Goal: Find specific fact: Find contact information

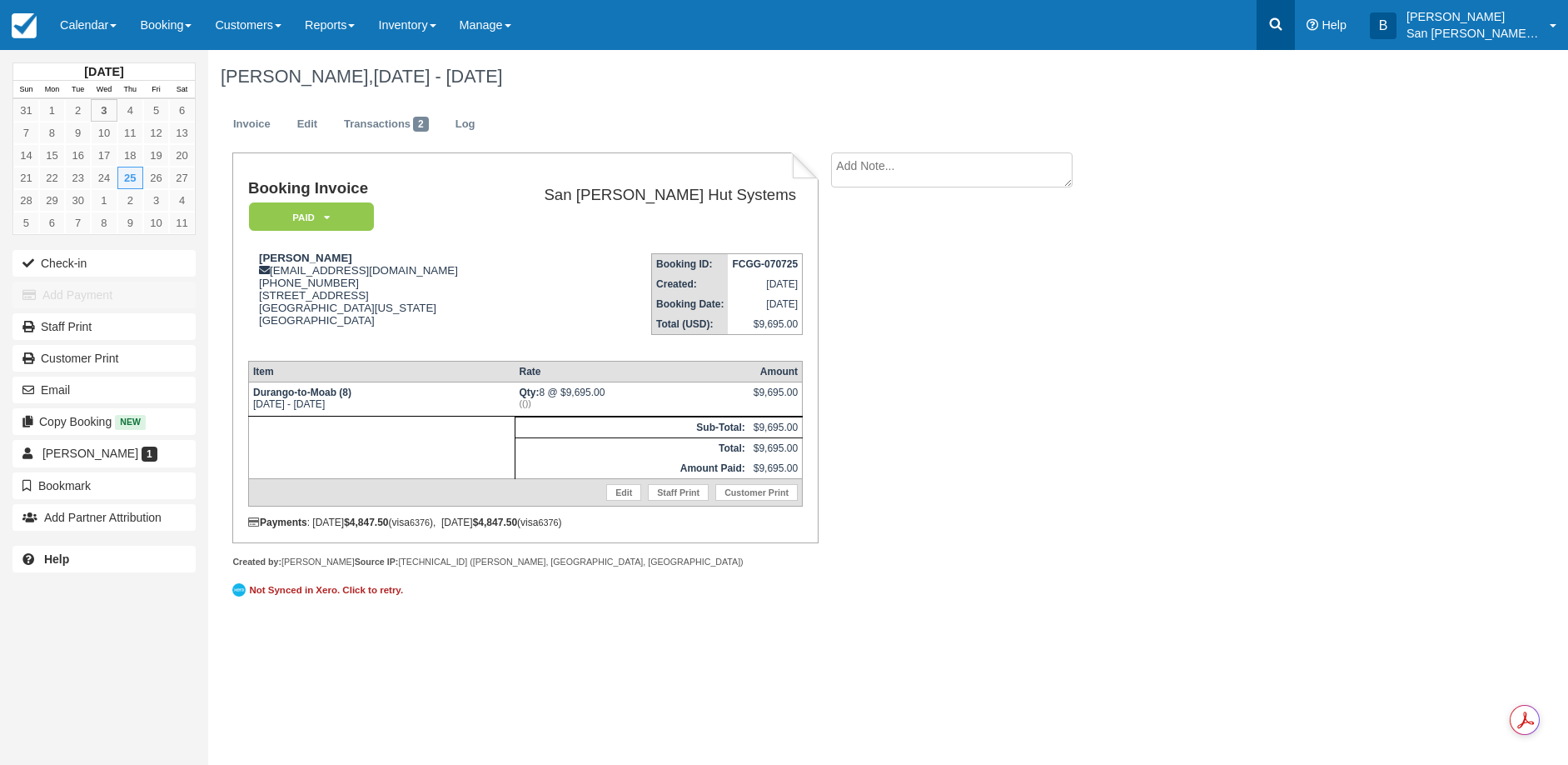
click at [1276, 25] on link at bounding box center [1275, 25] width 39 height 50
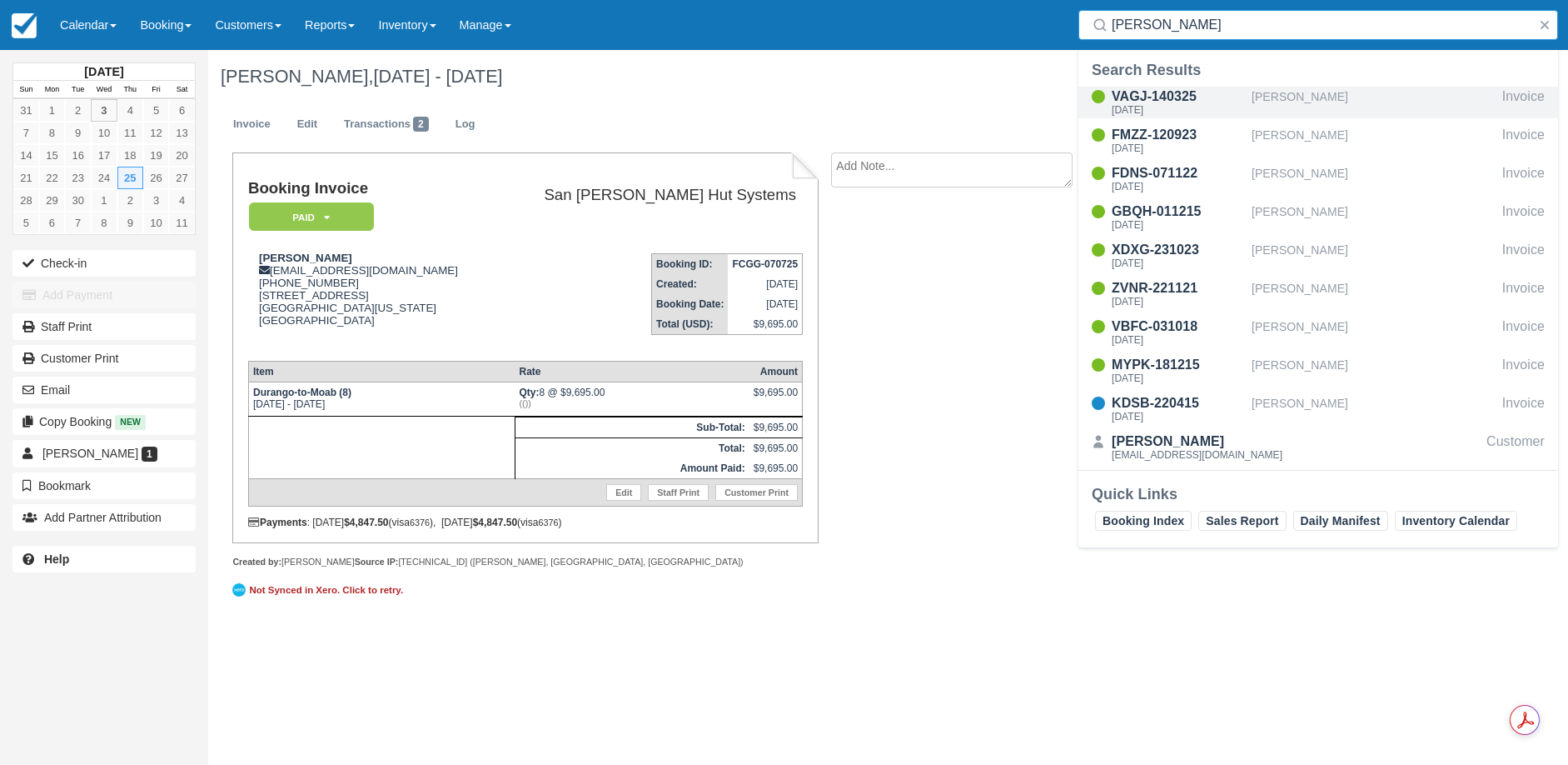
type input "wayne"
click at [1176, 102] on div "VAGJ-140325" at bounding box center [1178, 96] width 133 height 20
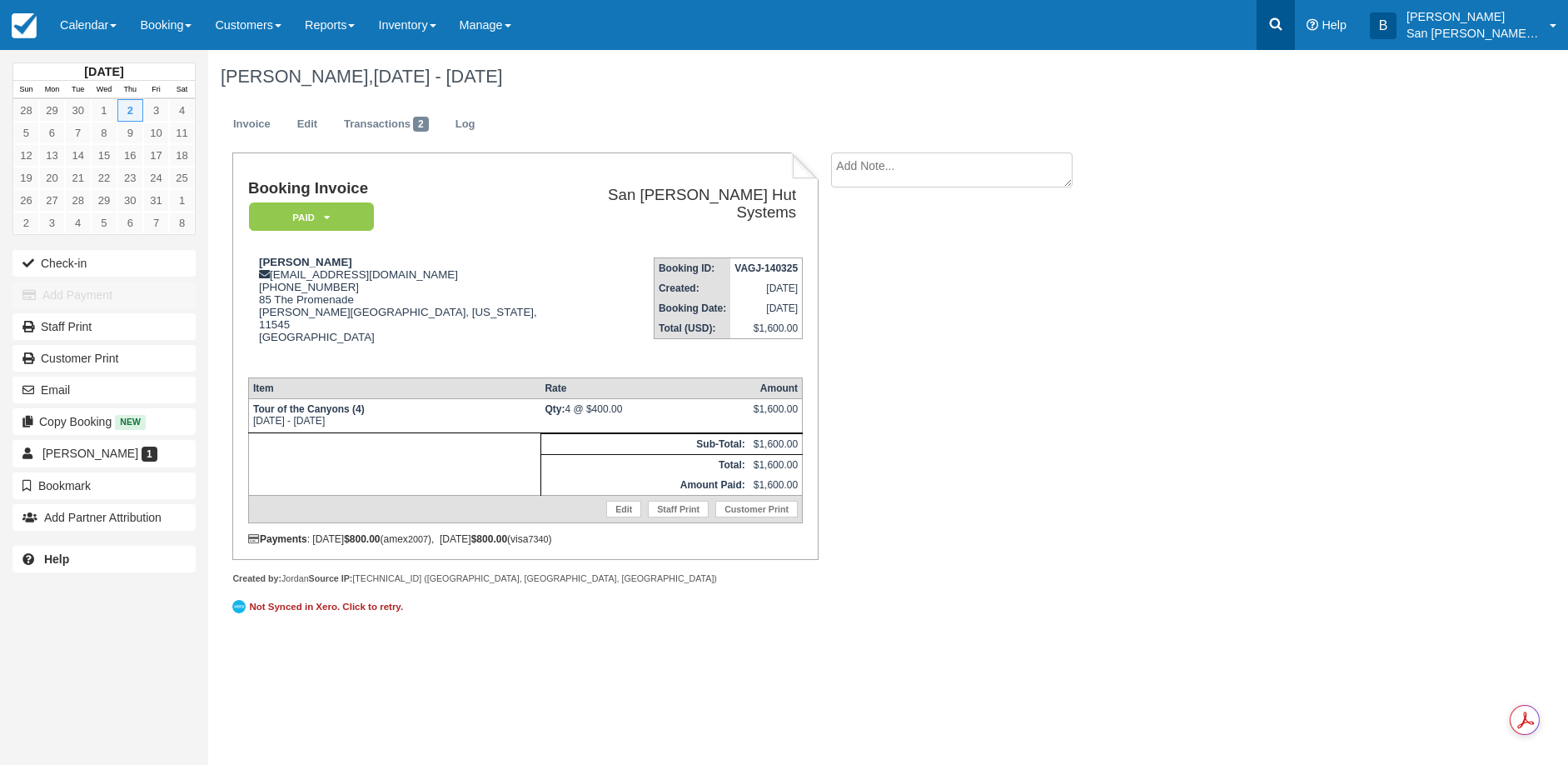
click at [1284, 32] on link at bounding box center [1275, 25] width 39 height 50
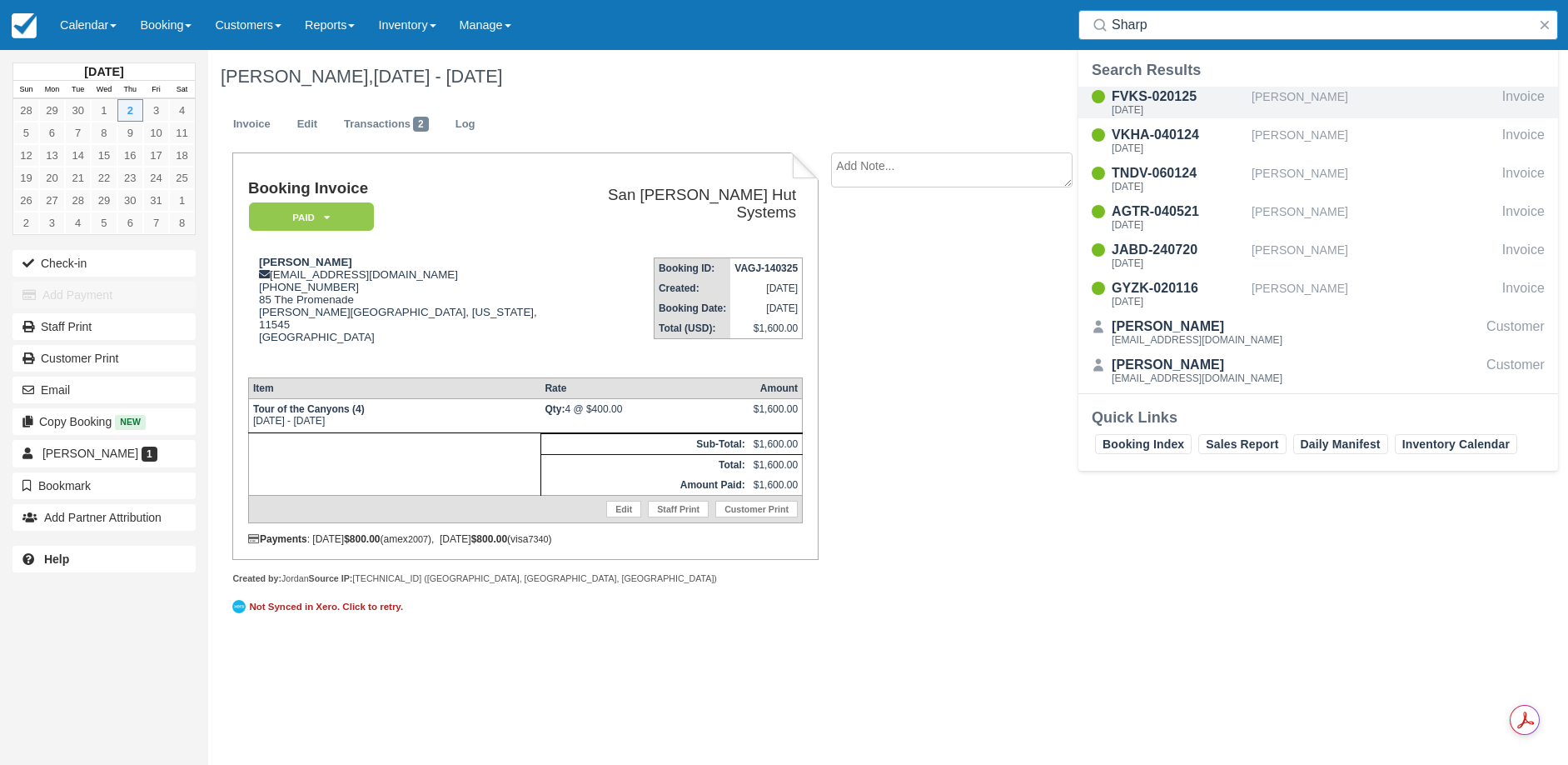
type input "Sharp"
click at [1153, 110] on div "[DATE]" at bounding box center [1178, 110] width 133 height 10
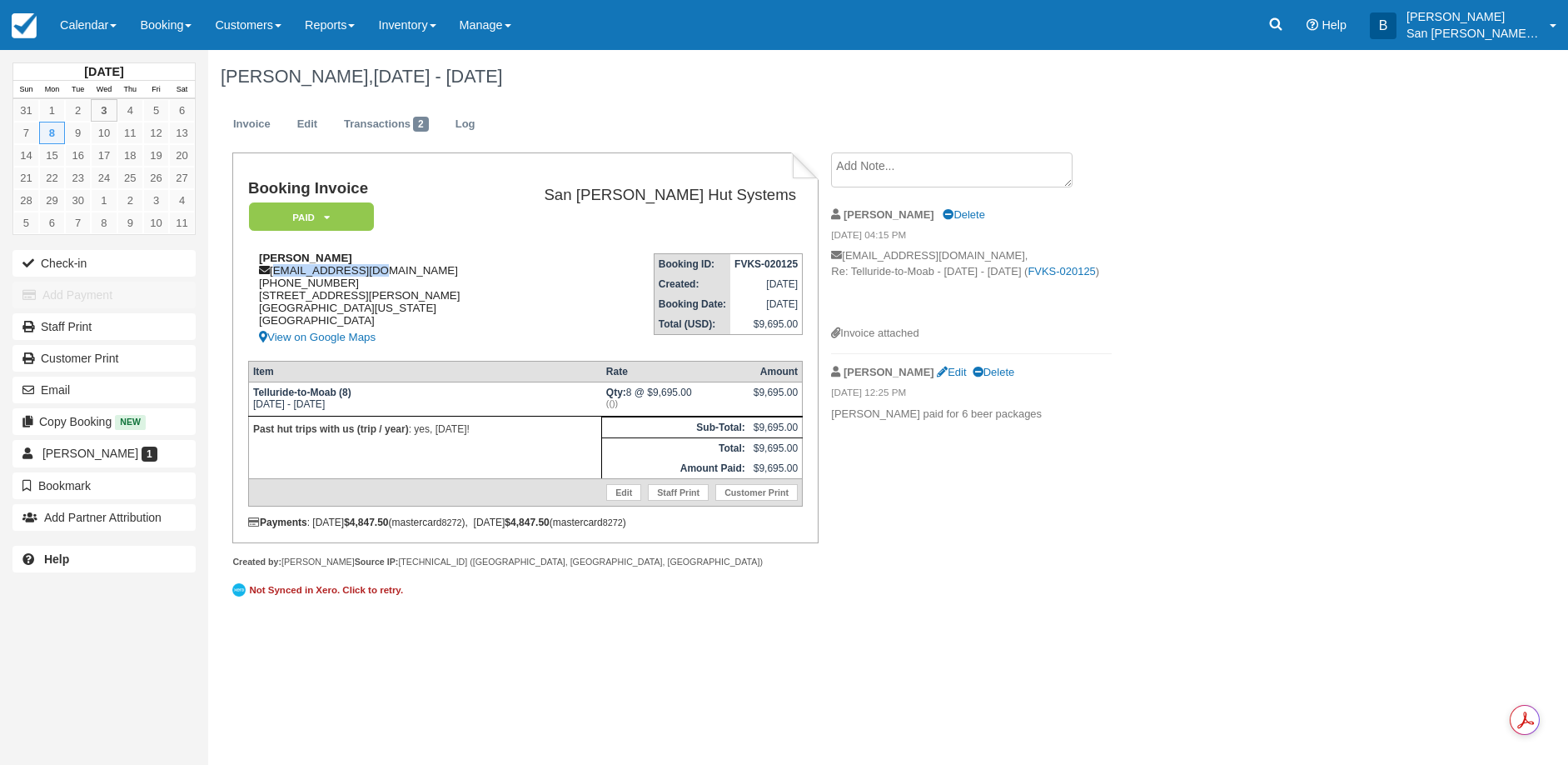
drag, startPoint x: 273, startPoint y: 272, endPoint x: 377, endPoint y: 274, distance: 104.0
click at [377, 274] on div "Tom Sharp tprazor@gmail.com 1 (513) 262-6679 209 Stanton Ave Terrace Park, Ohio…" at bounding box center [371, 298] width 246 height 95
copy div "tprazor@gmail.com"
click at [1284, 29] on icon at bounding box center [1275, 25] width 17 height 17
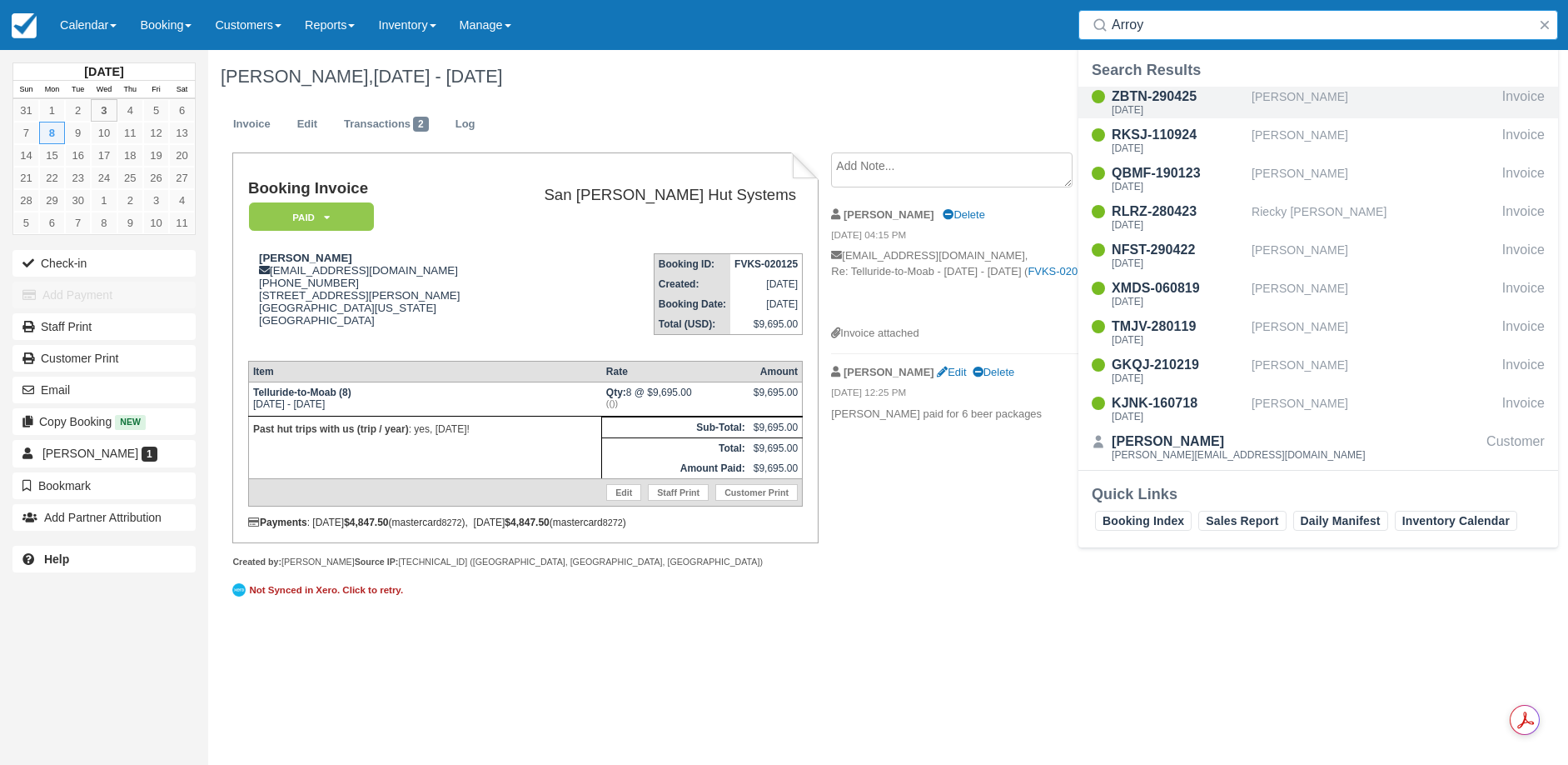
type input "Arroy"
click at [1185, 100] on div "ZBTN-290425" at bounding box center [1178, 96] width 133 height 20
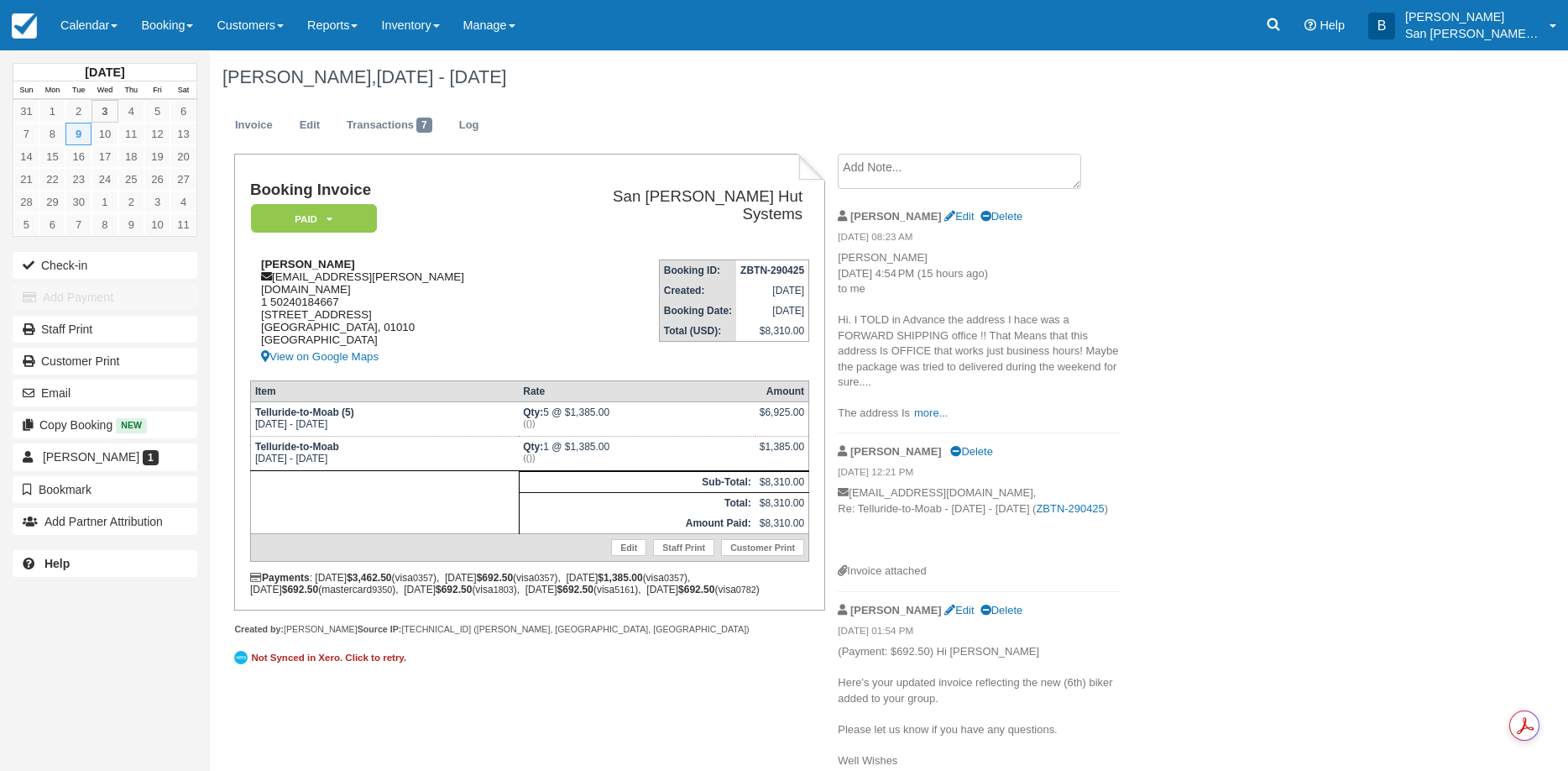
click at [278, 276] on div "[PERSON_NAME] [EMAIL_ADDRESS][PERSON_NAME][DOMAIN_NAME] 1 50240184667 18 [STREE…" at bounding box center [398, 312] width 296 height 109
drag, startPoint x: 277, startPoint y: 276, endPoint x: 377, endPoint y: 273, distance: 100.0
click at [407, 272] on div "[PERSON_NAME] [EMAIL_ADDRESS][PERSON_NAME][DOMAIN_NAME] 1 50240184667 18 [STREE…" at bounding box center [398, 312] width 296 height 109
copy div "[EMAIL_ADDRESS][PERSON_NAME][DOMAIN_NAME]"
click at [1282, 20] on icon at bounding box center [1273, 25] width 17 height 17
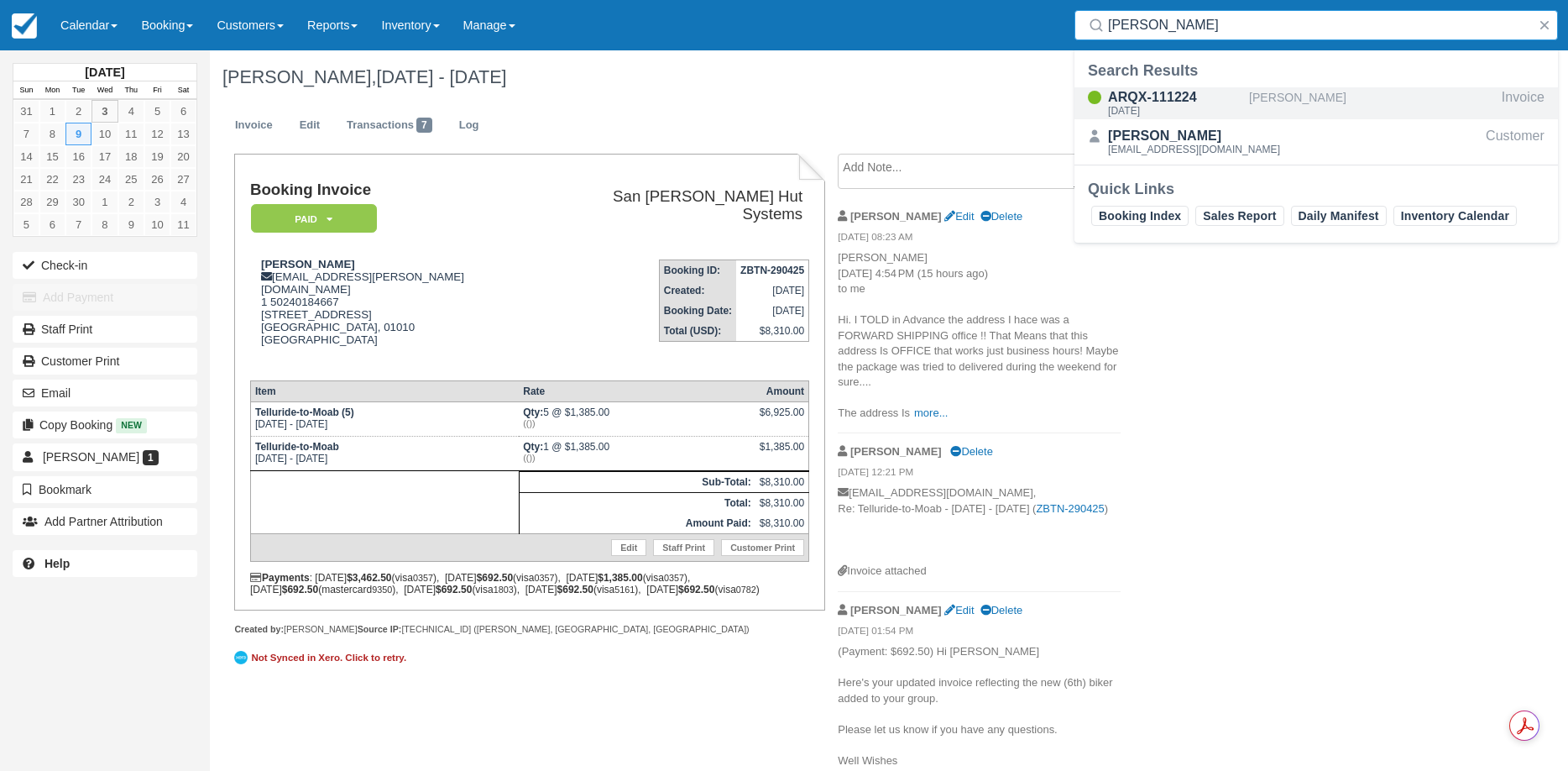
type input "Daly"
click at [1189, 107] on div "[DATE]" at bounding box center [1174, 110] width 134 height 10
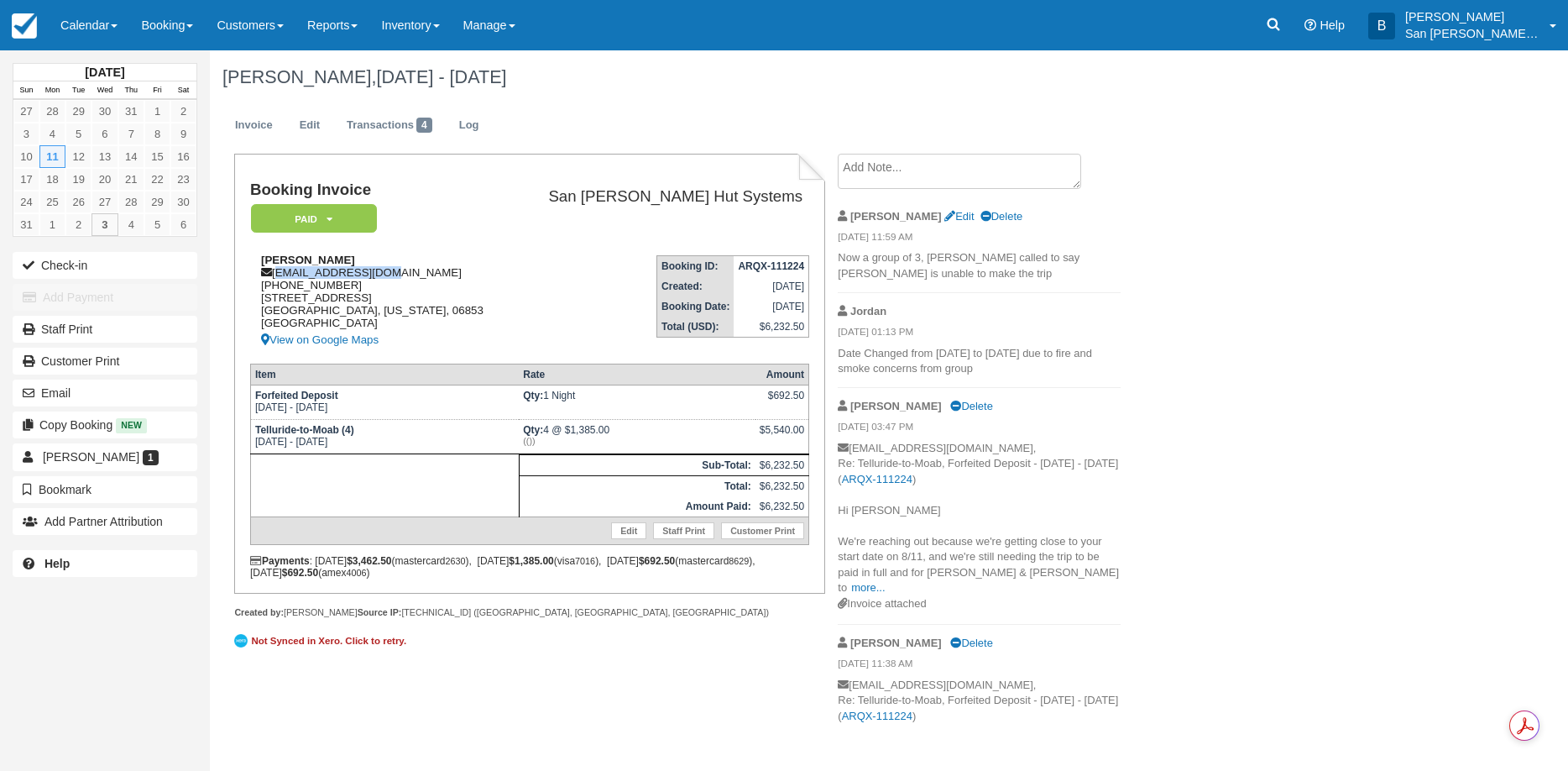
drag, startPoint x: 277, startPoint y: 275, endPoint x: 395, endPoint y: 278, distance: 118.0
click at [395, 278] on div "Mike Daly mddaly63@gmail.com 1 (917) 494-9755 12 East Beach Drive Norwalk, Conn…" at bounding box center [380, 301] width 260 height 96
copy div "mddaly63@gmail.com"
click at [1289, 35] on link at bounding box center [1273, 25] width 39 height 50
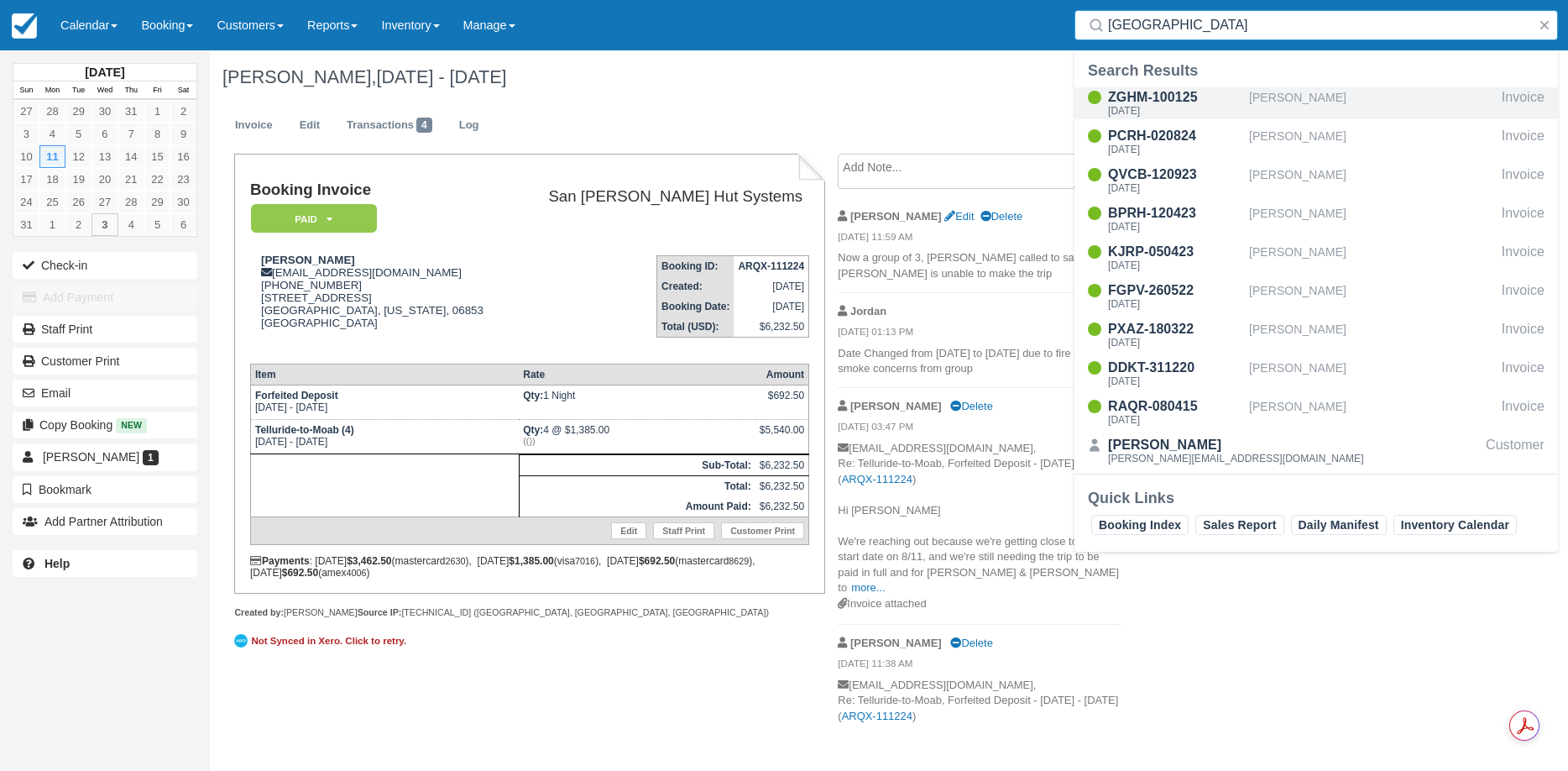
type input "Richmond"
click at [1143, 104] on div "ZGHM-100125" at bounding box center [1174, 97] width 134 height 20
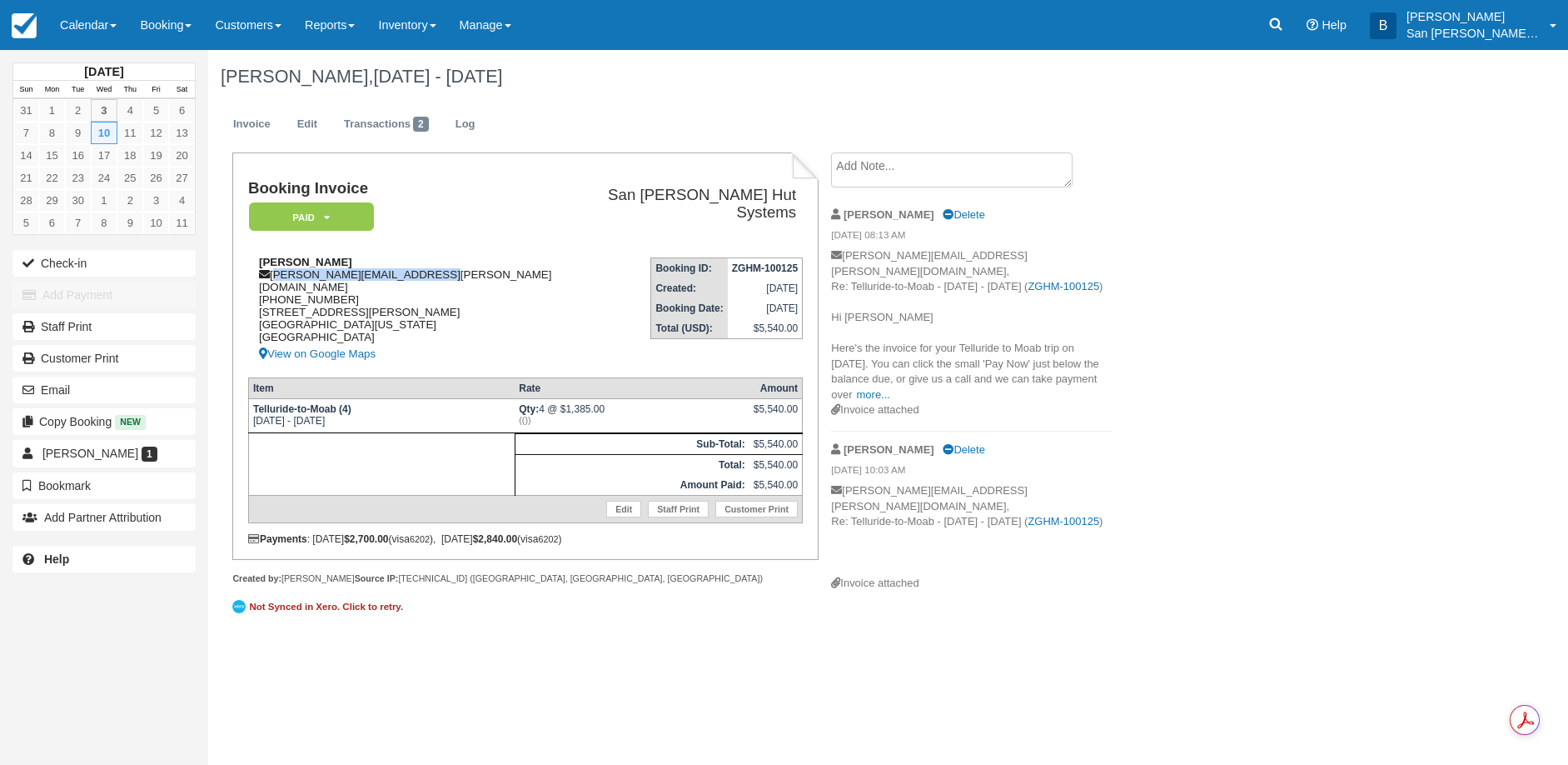
drag, startPoint x: 276, startPoint y: 270, endPoint x: 428, endPoint y: 269, distance: 152.0
click at [428, 269] on div "[PERSON_NAME] [PERSON_NAME][EMAIL_ADDRESS][PERSON_NAME][DOMAIN_NAME] [PHONE_NUM…" at bounding box center [409, 310] width 322 height 109
copy div "[PERSON_NAME][EMAIL_ADDRESS][PERSON_NAME][DOMAIN_NAME]"
click at [1282, 26] on icon at bounding box center [1275, 24] width 12 height 12
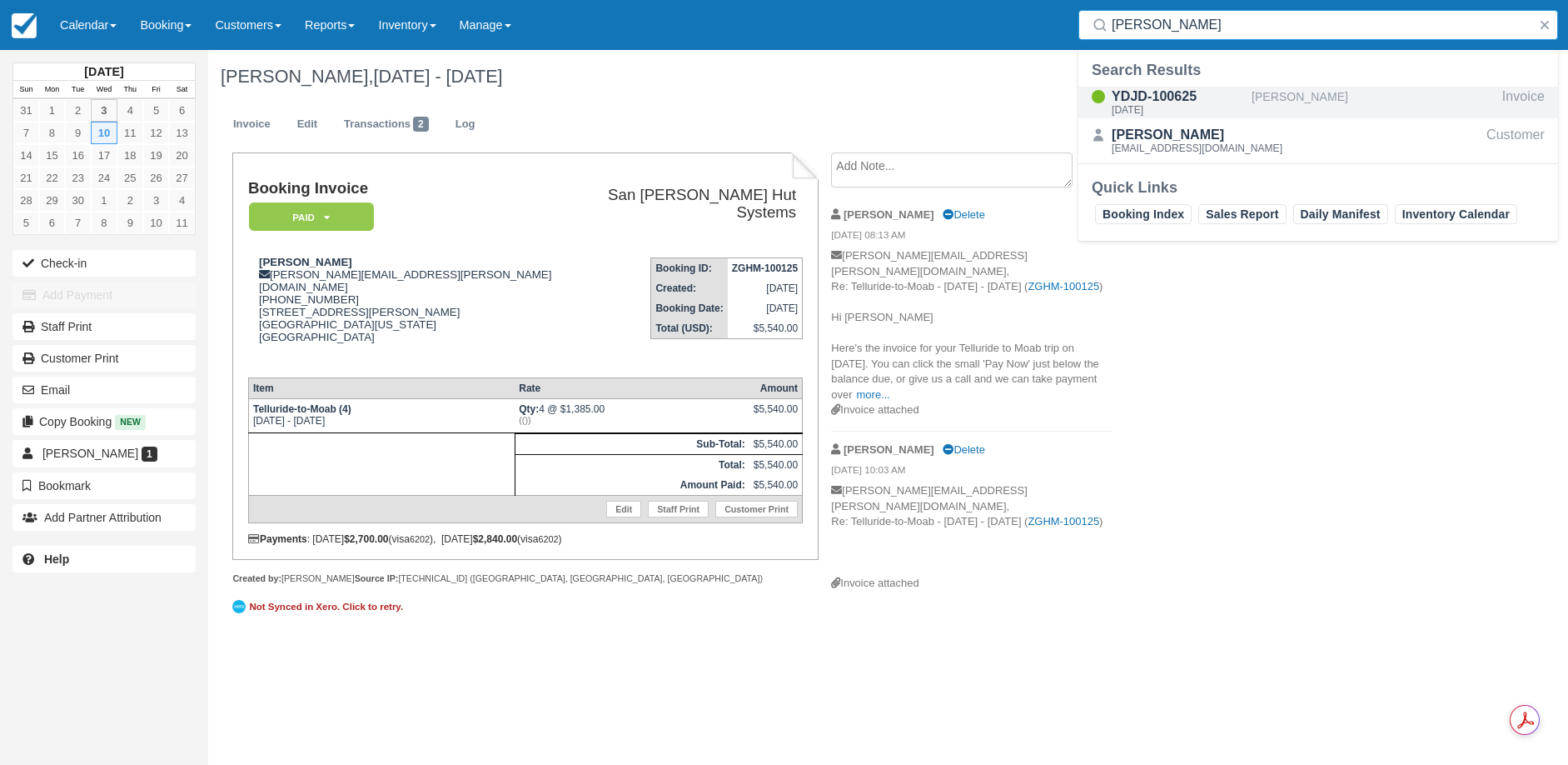
type input "[PERSON_NAME]"
click at [1179, 106] on div "[DATE]" at bounding box center [1178, 110] width 133 height 10
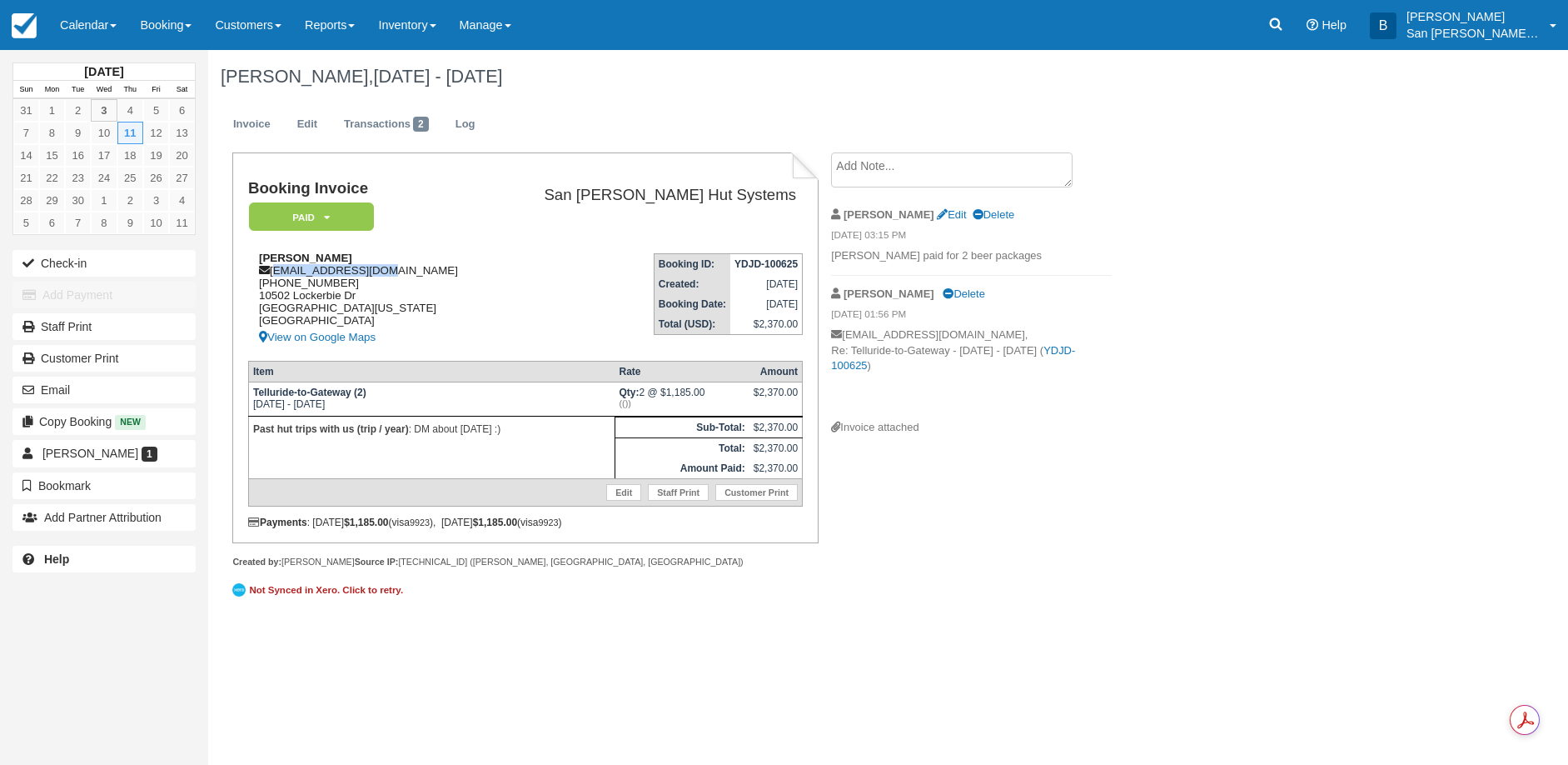
drag, startPoint x: 275, startPoint y: 269, endPoint x: 387, endPoint y: 264, distance: 112.1
click at [387, 264] on div "Scott Milner milner01@gmail.com 1 (512) 797-5078 10502 Lockerbie Dr Austin, Tex…" at bounding box center [370, 298] width 244 height 95
copy div "milner01@gmail.com"
click at [1295, 41] on link at bounding box center [1275, 25] width 39 height 50
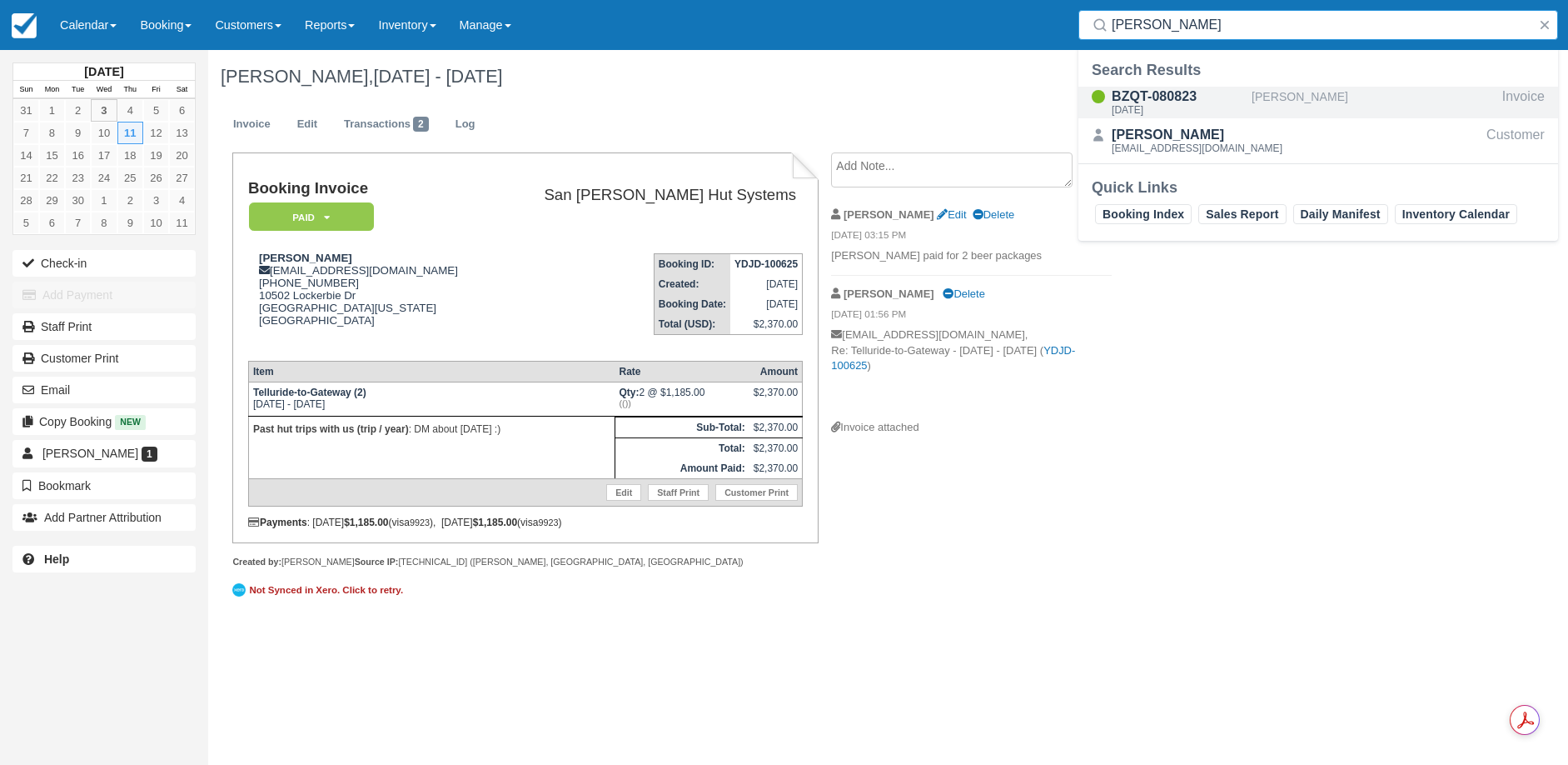
type input "whiteman"
click at [1165, 105] on div "Thu Sep 11 2025" at bounding box center [1178, 110] width 133 height 10
click at [1182, 97] on div "BZQT-080823" at bounding box center [1178, 96] width 133 height 20
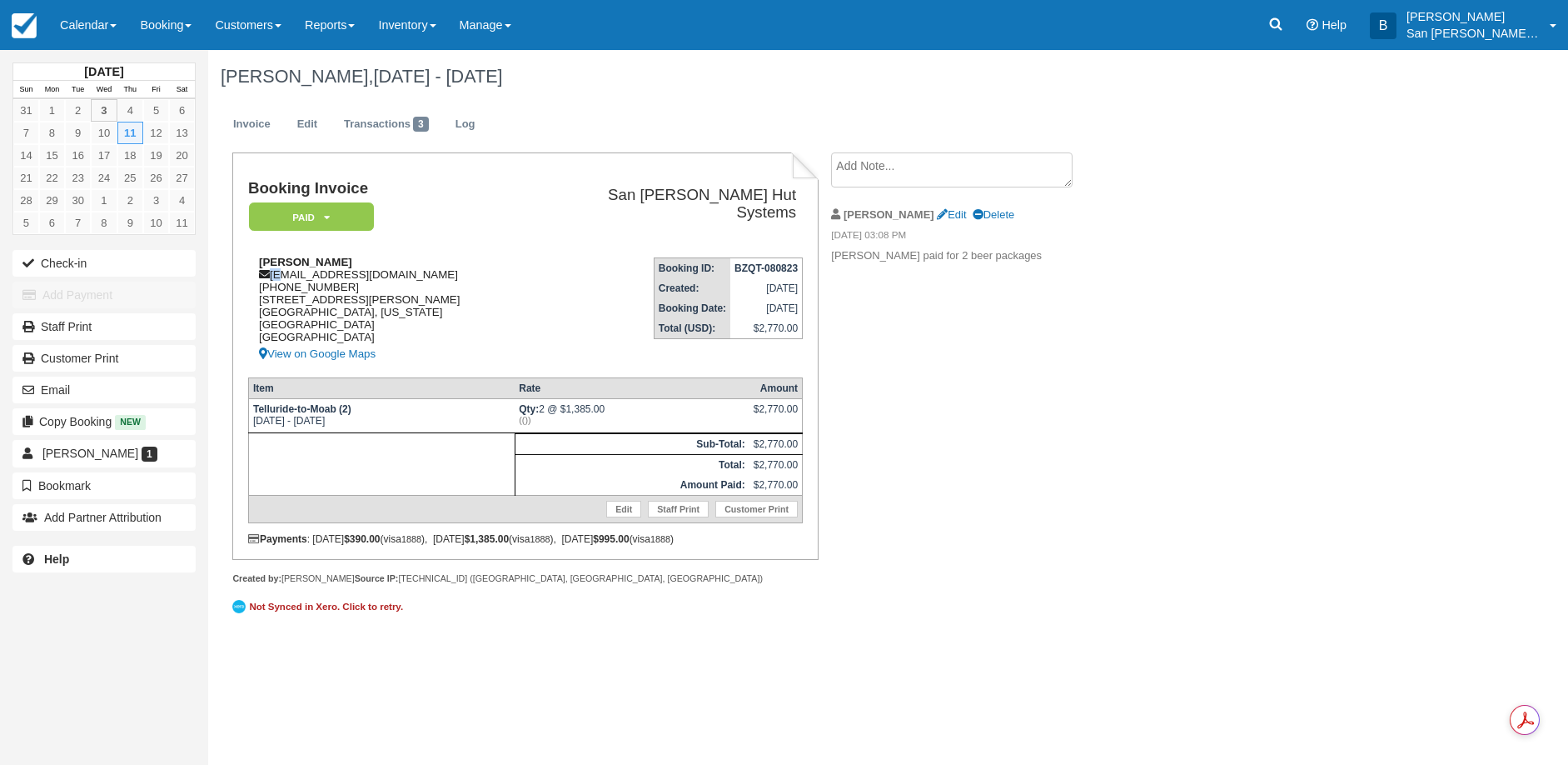
click at [276, 268] on div "[PERSON_NAME] [EMAIL_ADDRESS][DOMAIN_NAME] 1 (575) 613-2058 [STREET_ADDRESS][PE…" at bounding box center [397, 310] width 298 height 109
drag, startPoint x: 460, startPoint y: 235, endPoint x: 349, endPoint y: 268, distance: 115.8
click at [459, 236] on td "Booking Invoice Paid   Pending Reserved Deposit Waiting Cancelled Shuttle" at bounding box center [397, 212] width 298 height 64
drag, startPoint x: 274, startPoint y: 271, endPoint x: 373, endPoint y: 272, distance: 99.0
click at [431, 270] on div "Rebecca Whiteman rwhiteman7@gmail.com 1 (575) 613-2058 836 Adams Street NE Albu…" at bounding box center [397, 310] width 298 height 109
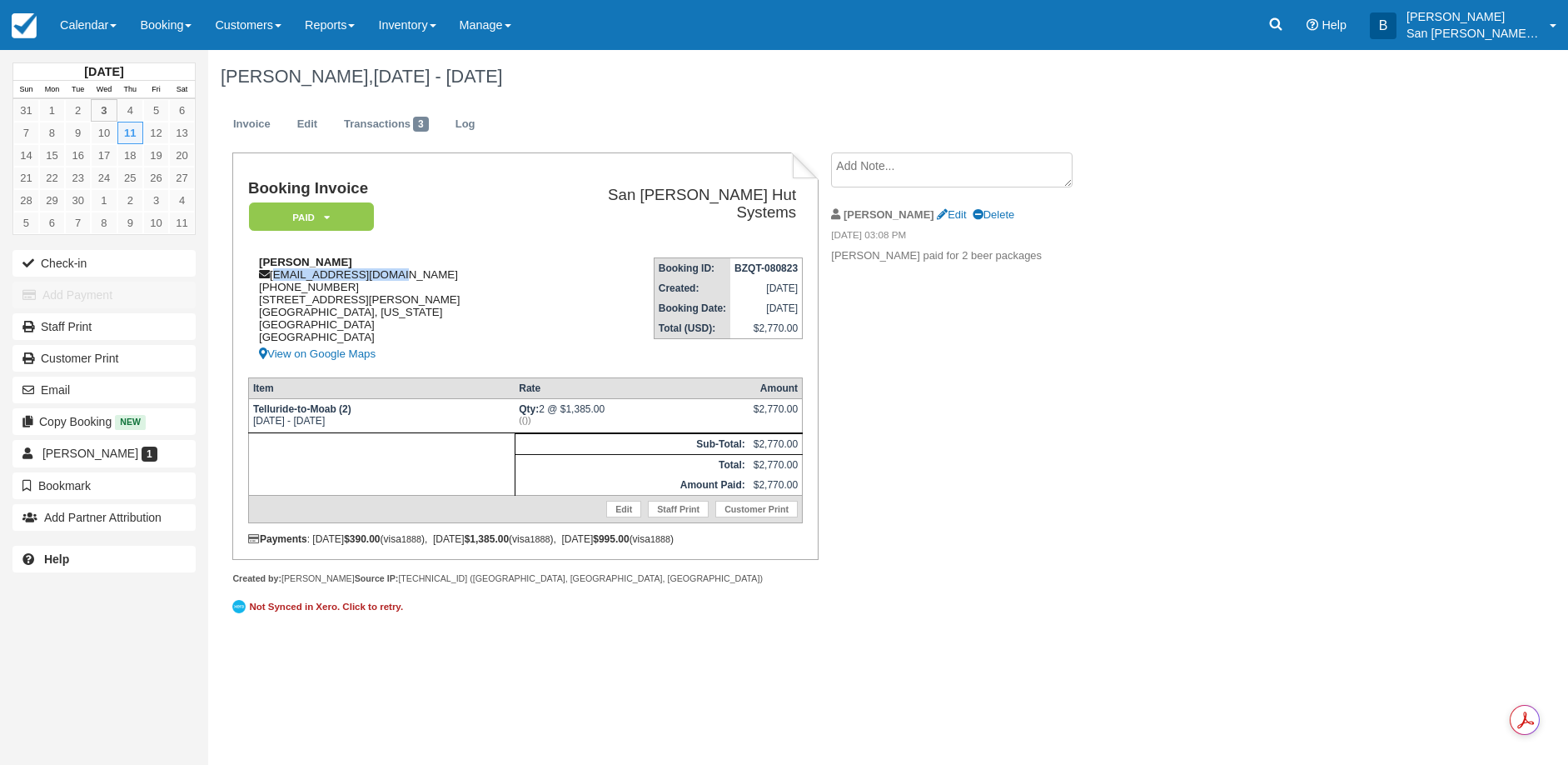
copy div "rwhiteman7@gmail.com"
click at [1284, 30] on icon at bounding box center [1275, 25] width 17 height 17
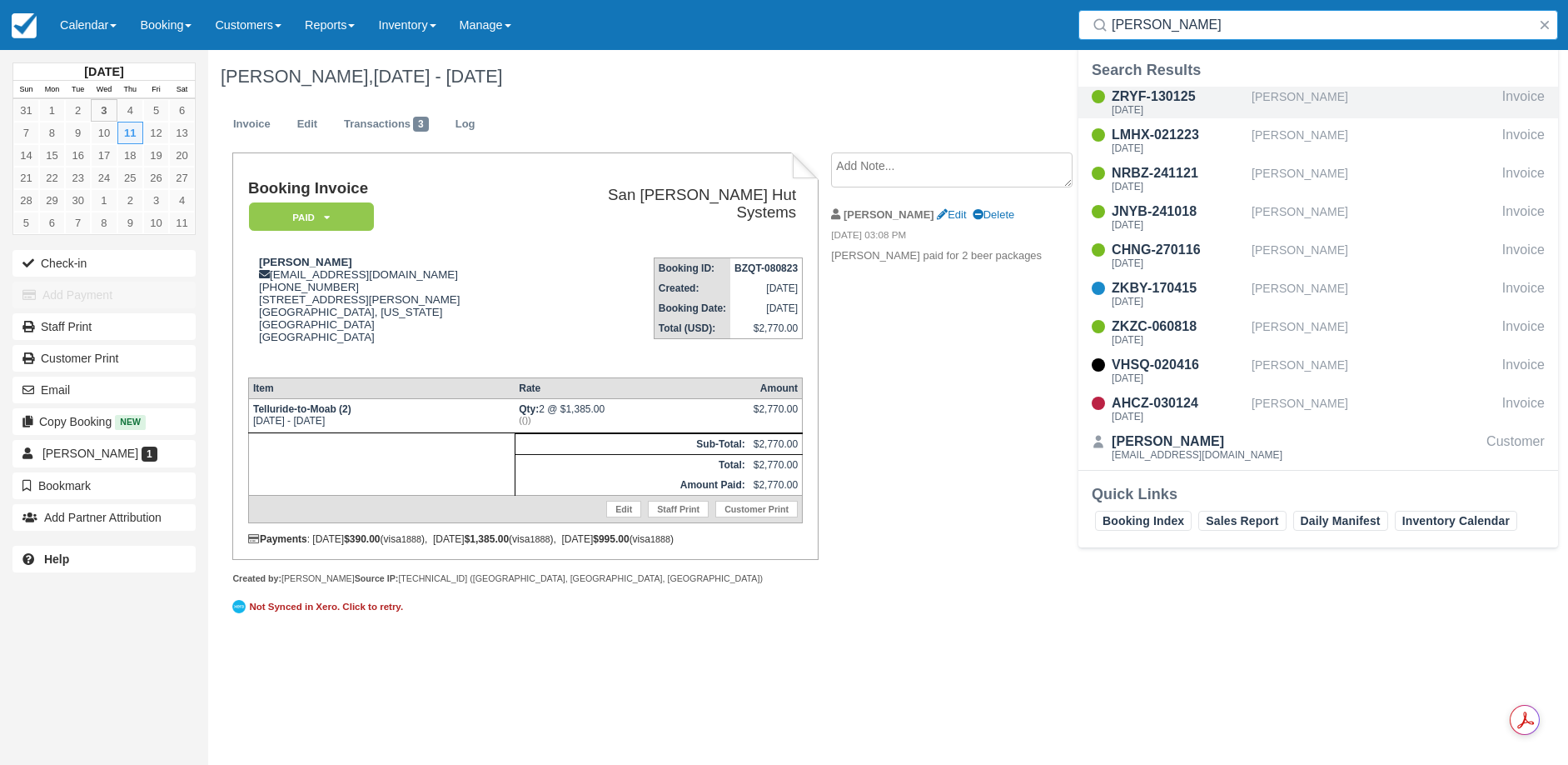
type input "Ellis"
click at [1172, 94] on div "ZRYF-130125" at bounding box center [1178, 96] width 133 height 20
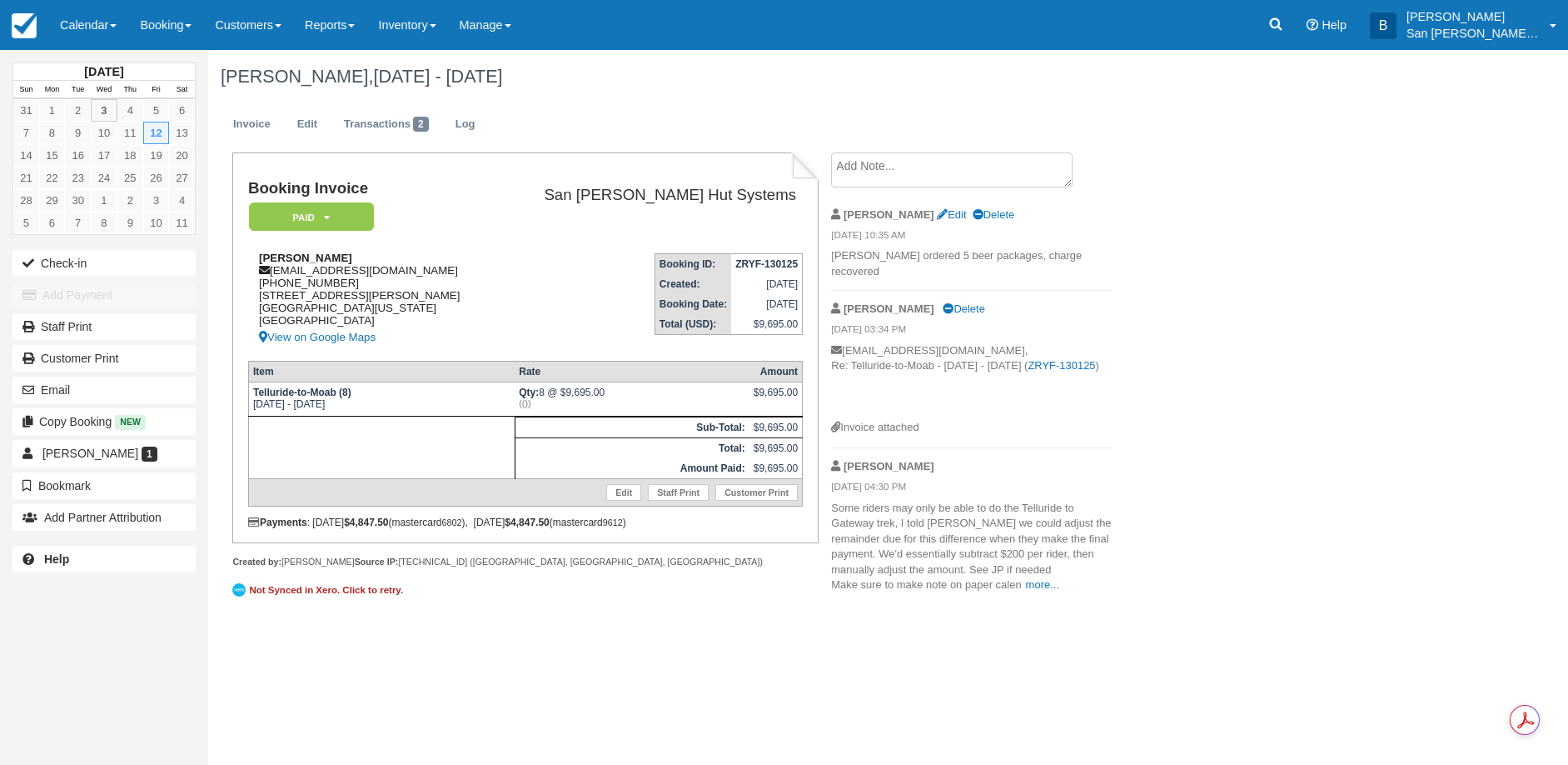
drag, startPoint x: 274, startPoint y: 272, endPoint x: 413, endPoint y: 278, distance: 139.1
click at [413, 278] on div "Greg Ellis gpellis2003@yahoo.com 1 (805) 509-2254 12059 Palmer Drive Moorpark, …" at bounding box center [371, 298] width 246 height 95
click at [519, 258] on td "Booking ID: ZRYF-130125 Created: January 13, 2025 Booking Date: September 12, 2…" at bounding box center [649, 293] width 308 height 107
drag, startPoint x: 275, startPoint y: 269, endPoint x: 401, endPoint y: 273, distance: 126.1
click at [401, 273] on div "Greg Ellis gpellis2003@yahoo.com 1 (805) 509-2254 12059 Palmer Drive Moorpark, …" at bounding box center [371, 298] width 246 height 95
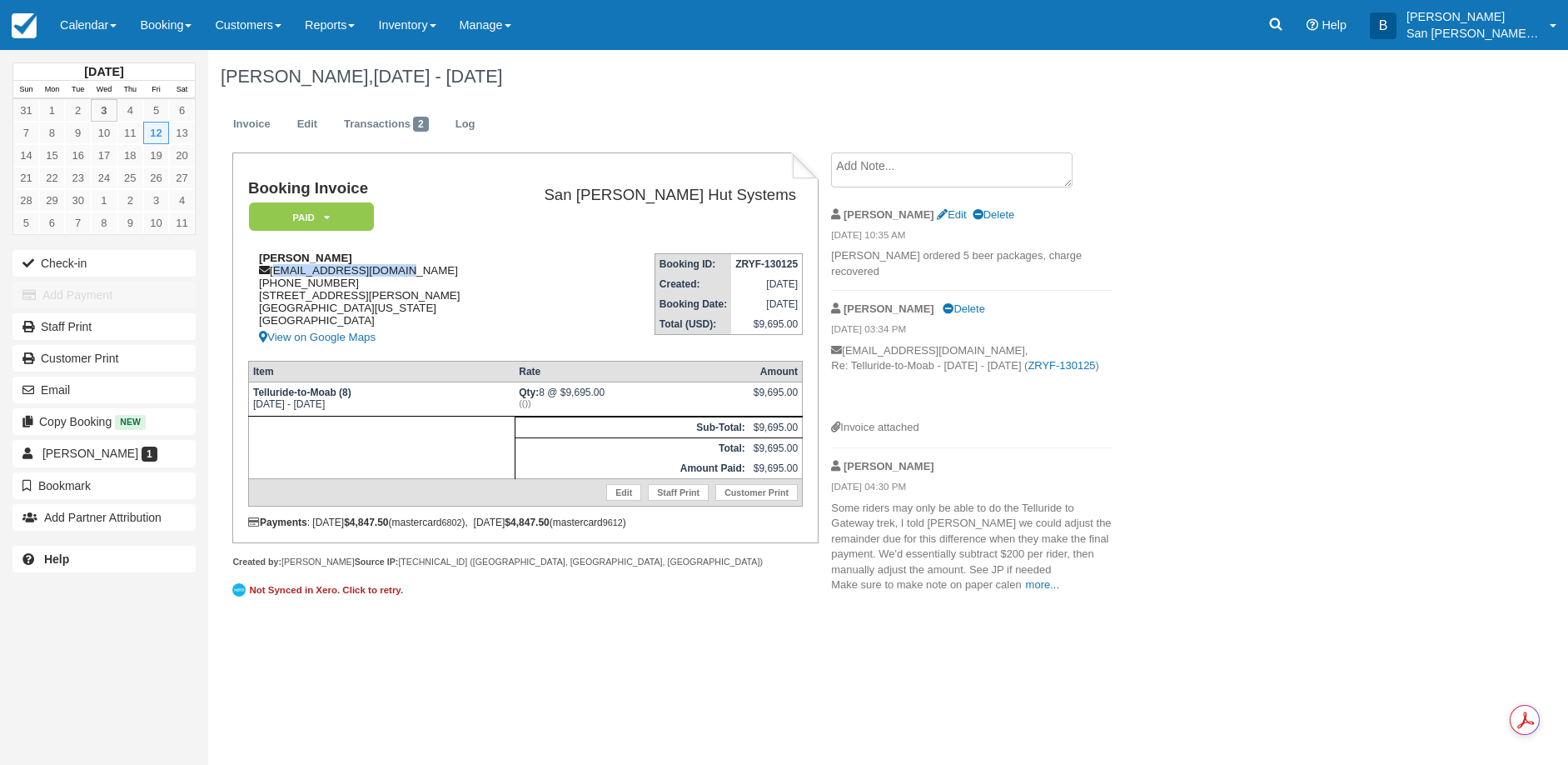
copy div "gpellis2003@yahoo.com"
click at [1284, 24] on icon at bounding box center [1275, 25] width 17 height 17
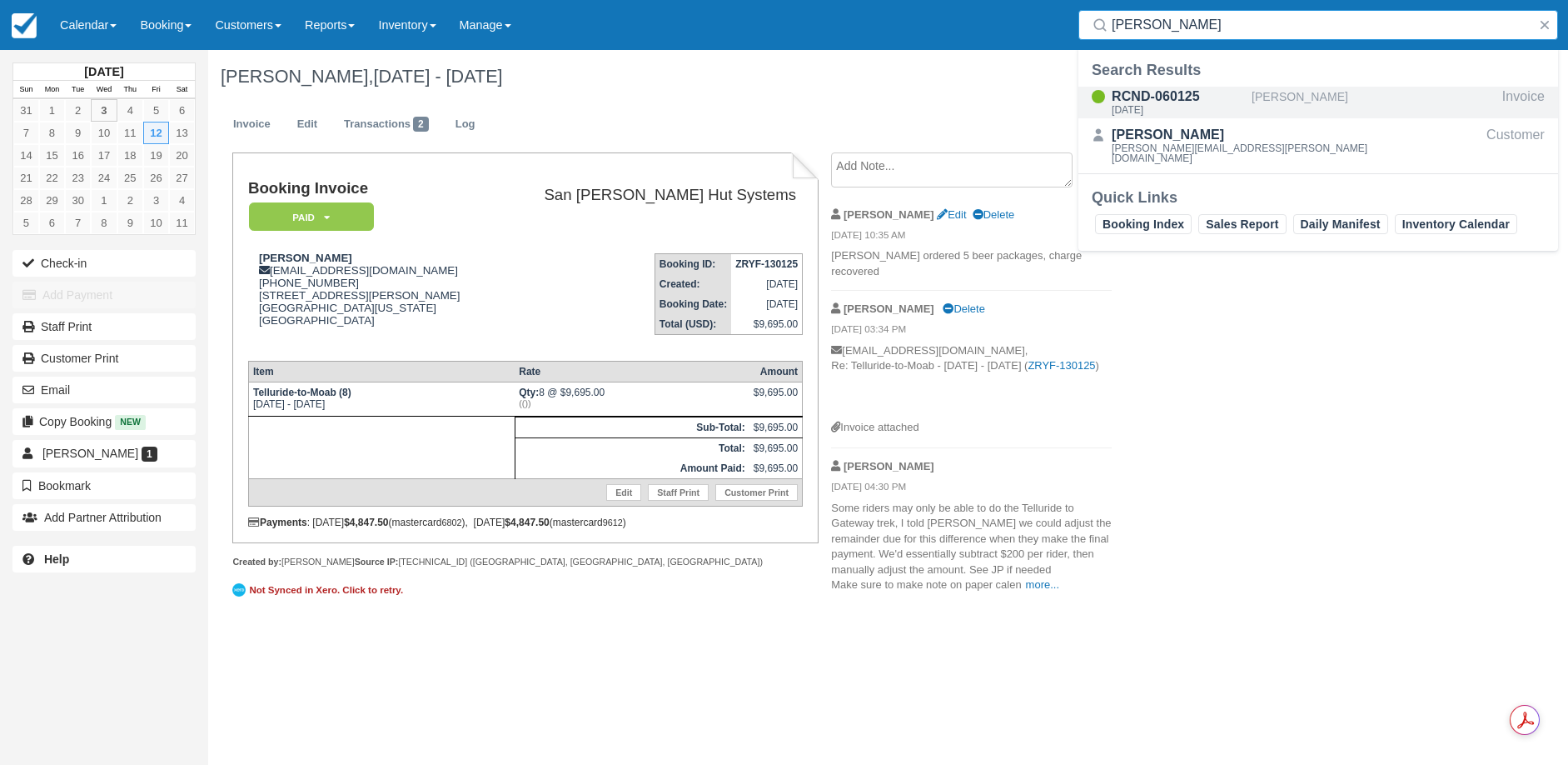
type input "Coughlin"
click at [1169, 105] on div "Sun Sep 14 2025" at bounding box center [1178, 110] width 133 height 10
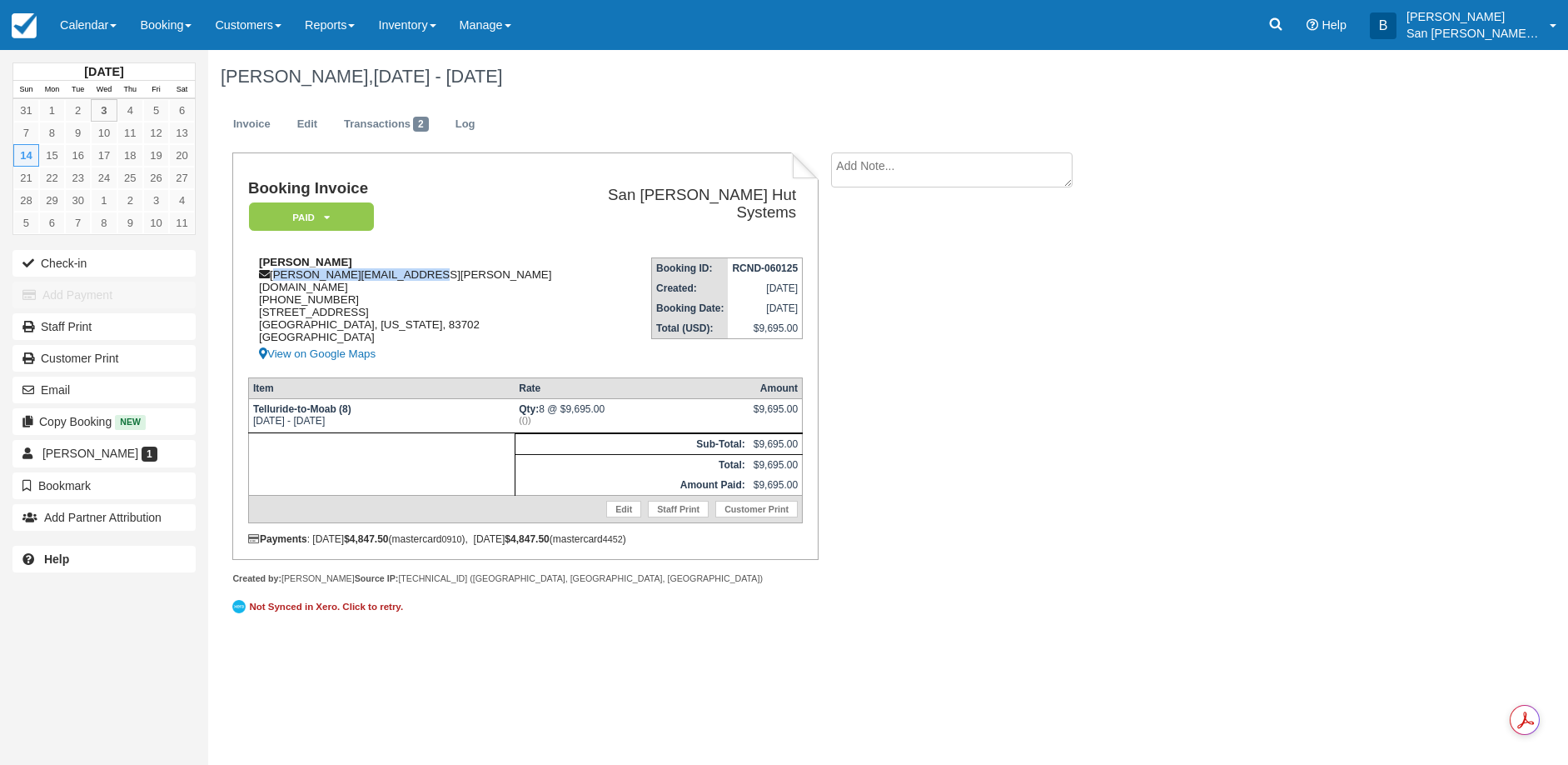
drag, startPoint x: 275, startPoint y: 273, endPoint x: 414, endPoint y: 272, distance: 139.0
click at [414, 272] on div "[PERSON_NAME] [PERSON_NAME][EMAIL_ADDRESS][PERSON_NAME][DOMAIN_NAME] [PHONE_NUM…" at bounding box center [409, 310] width 322 height 109
copy div "[PERSON_NAME][EMAIL_ADDRESS][PERSON_NAME][DOMAIN_NAME]"
